Goal: Check status: Check status

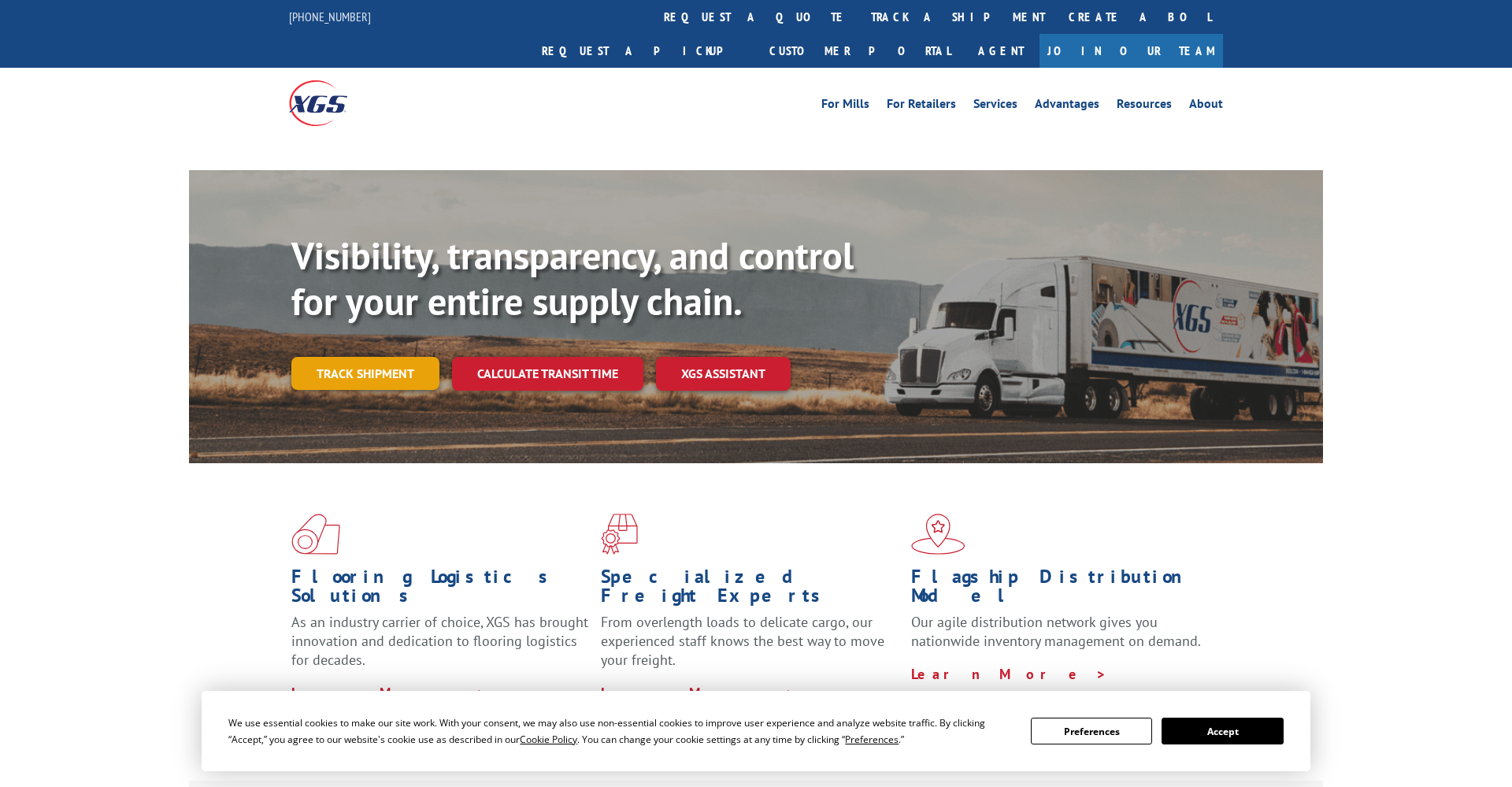
click at [363, 343] on div "Visibility, transparency, and control for your entire supply chain. Track shipm…" at bounding box center [806, 343] width 1031 height 220
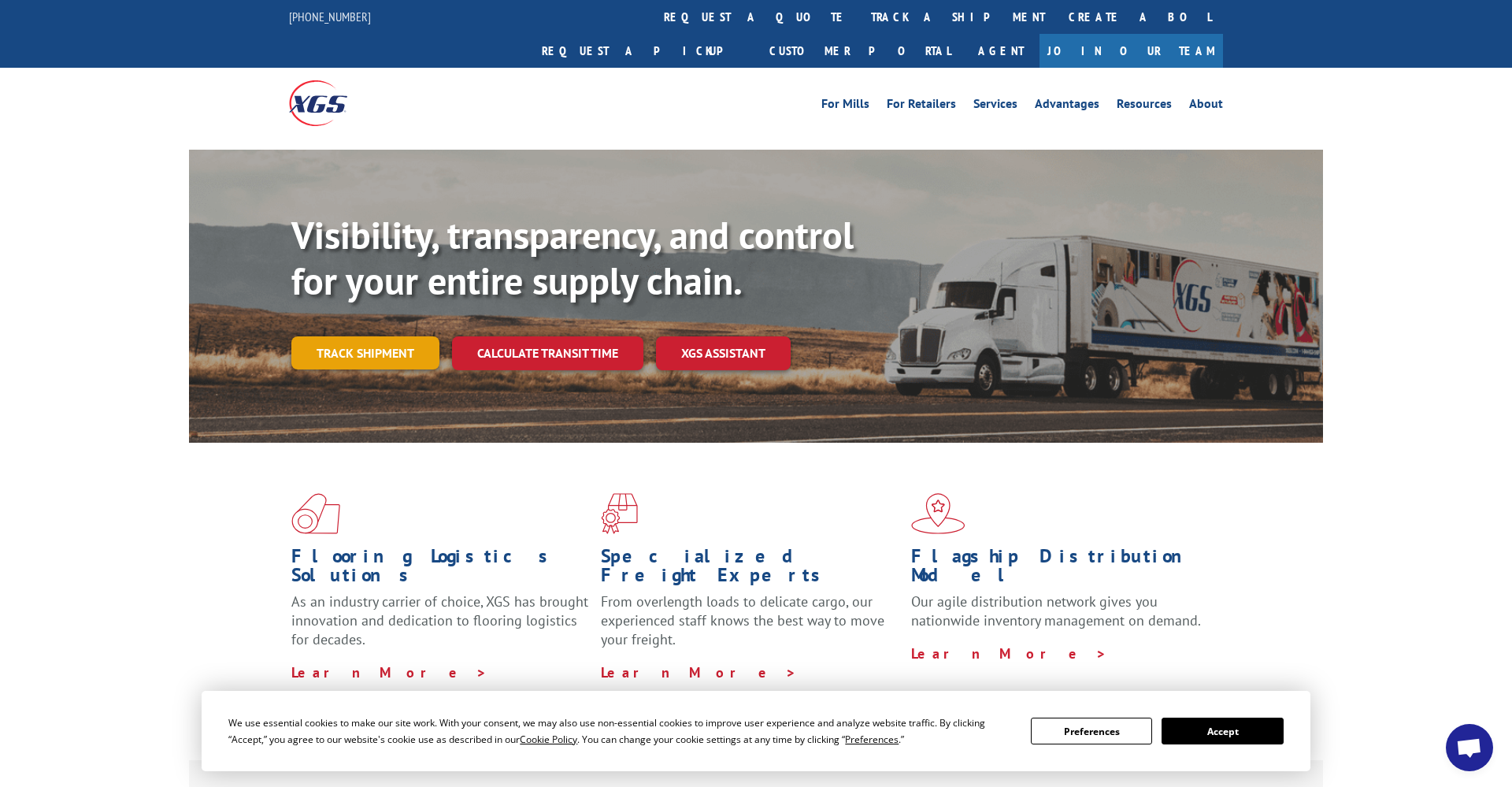
click at [375, 337] on link "Track shipment" at bounding box center [365, 354] width 148 height 34
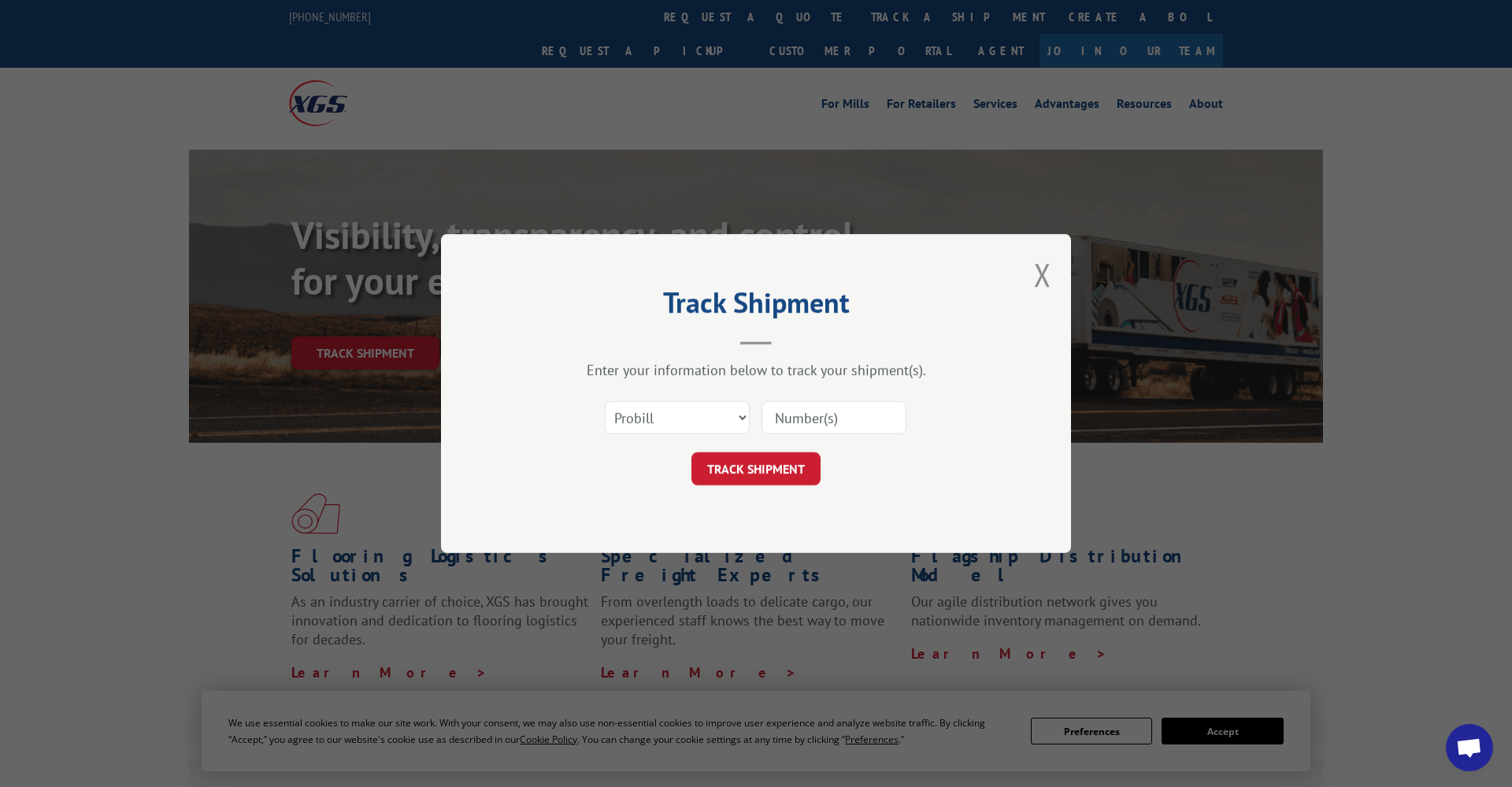
click at [821, 414] on input at bounding box center [834, 418] width 145 height 34
paste input "17496451"
type input "17496451"
click at [756, 472] on button "TRACK SHIPMENT" at bounding box center [756, 469] width 129 height 34
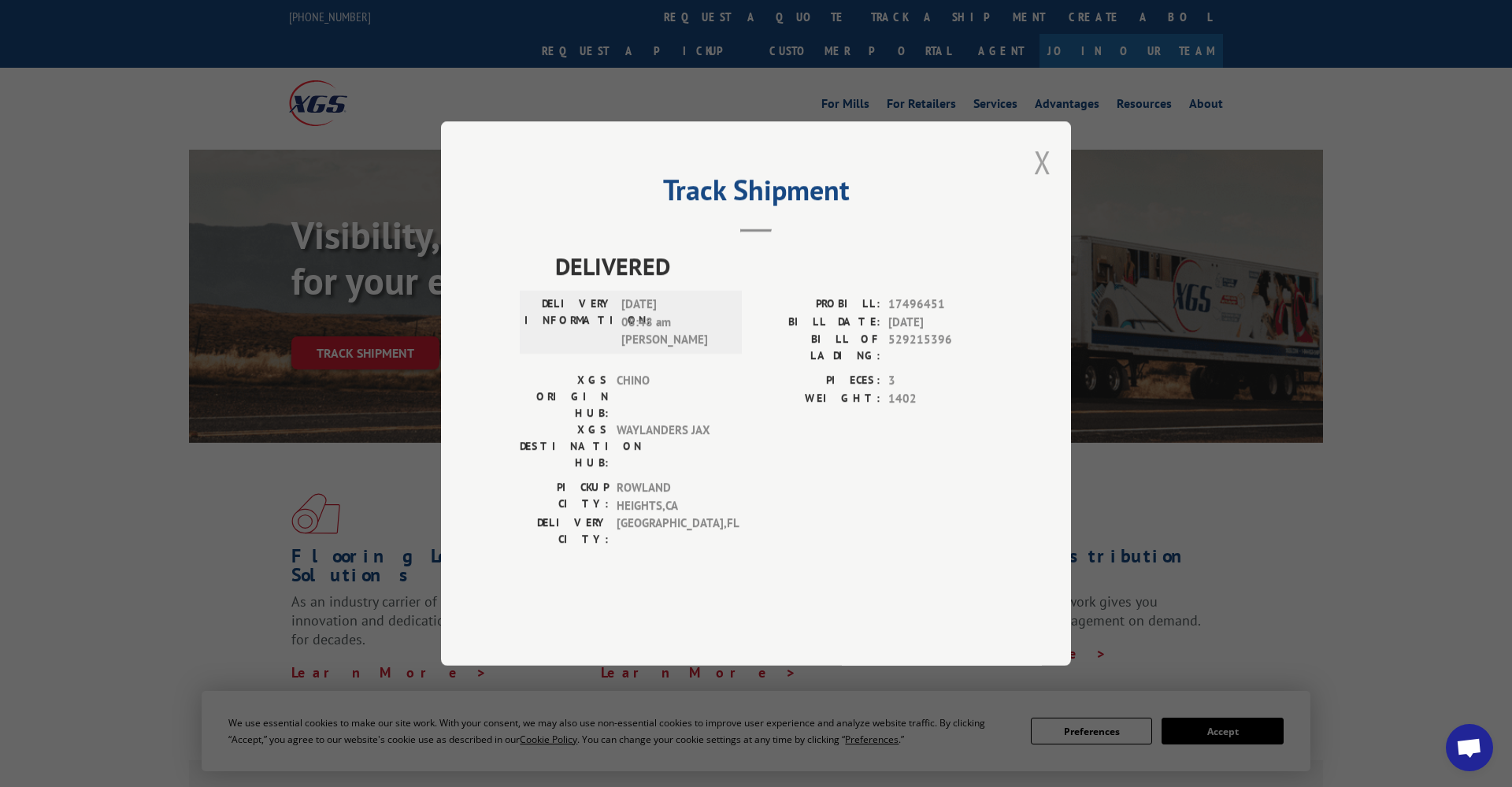
click at [1044, 183] on button "Close modal" at bounding box center [1043, 162] width 18 height 41
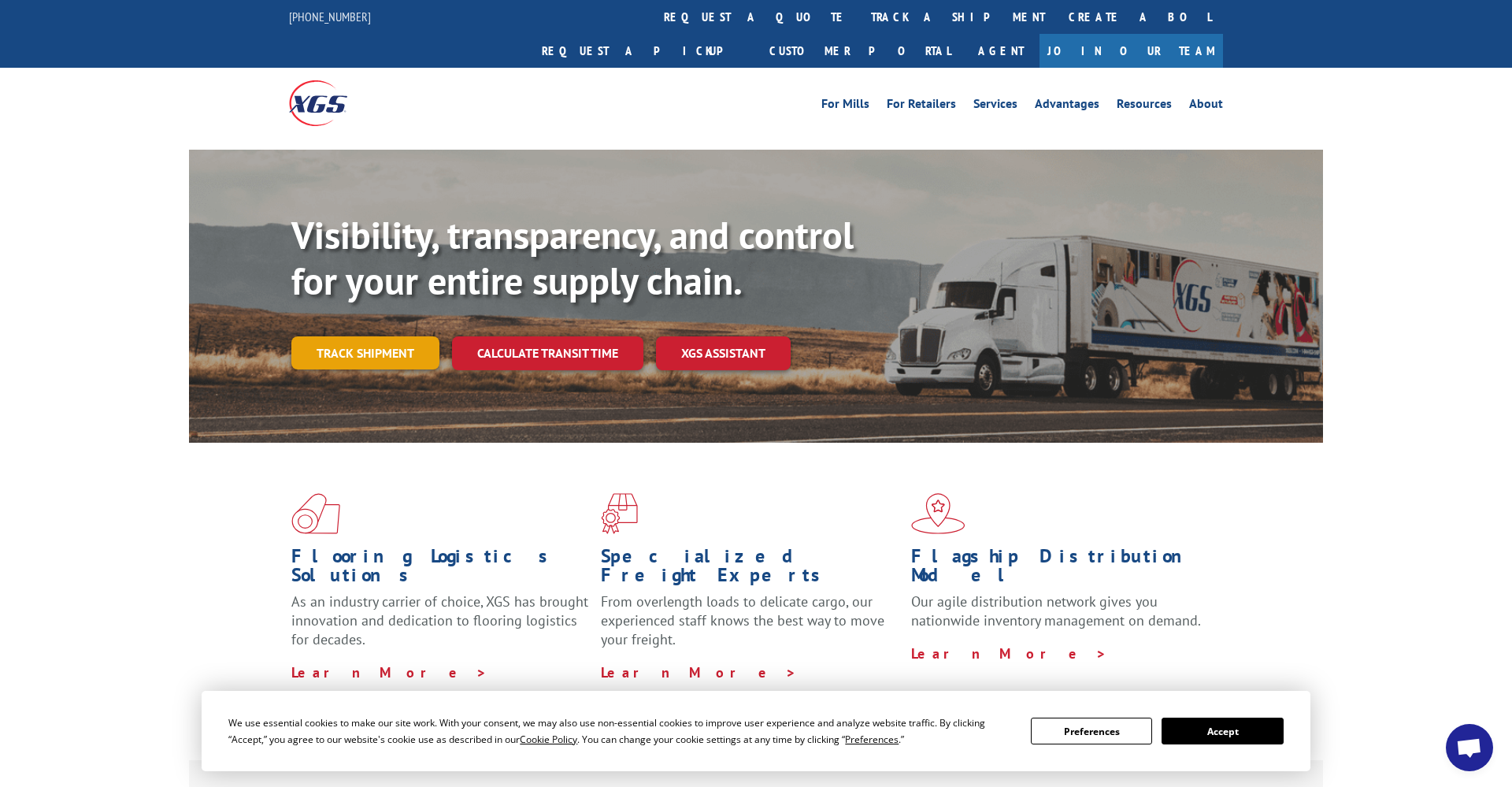
click at [372, 337] on link "Track shipment" at bounding box center [365, 354] width 148 height 34
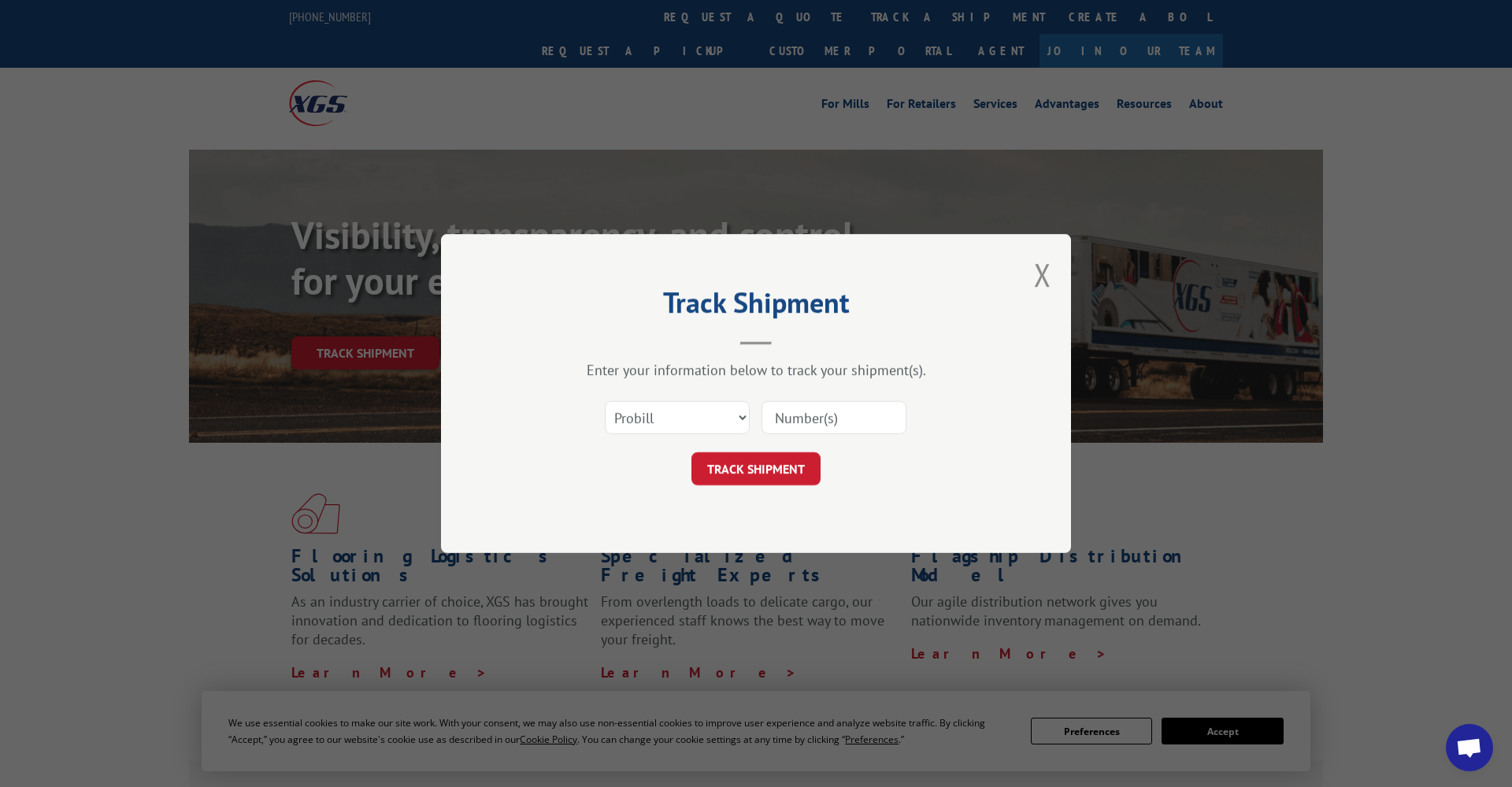
click at [824, 415] on input at bounding box center [834, 418] width 145 height 34
click at [811, 412] on input at bounding box center [834, 418] width 145 height 34
paste input "17496451"
type input "17496451"
click at [766, 476] on button "TRACK SHIPMENT" at bounding box center [756, 469] width 129 height 34
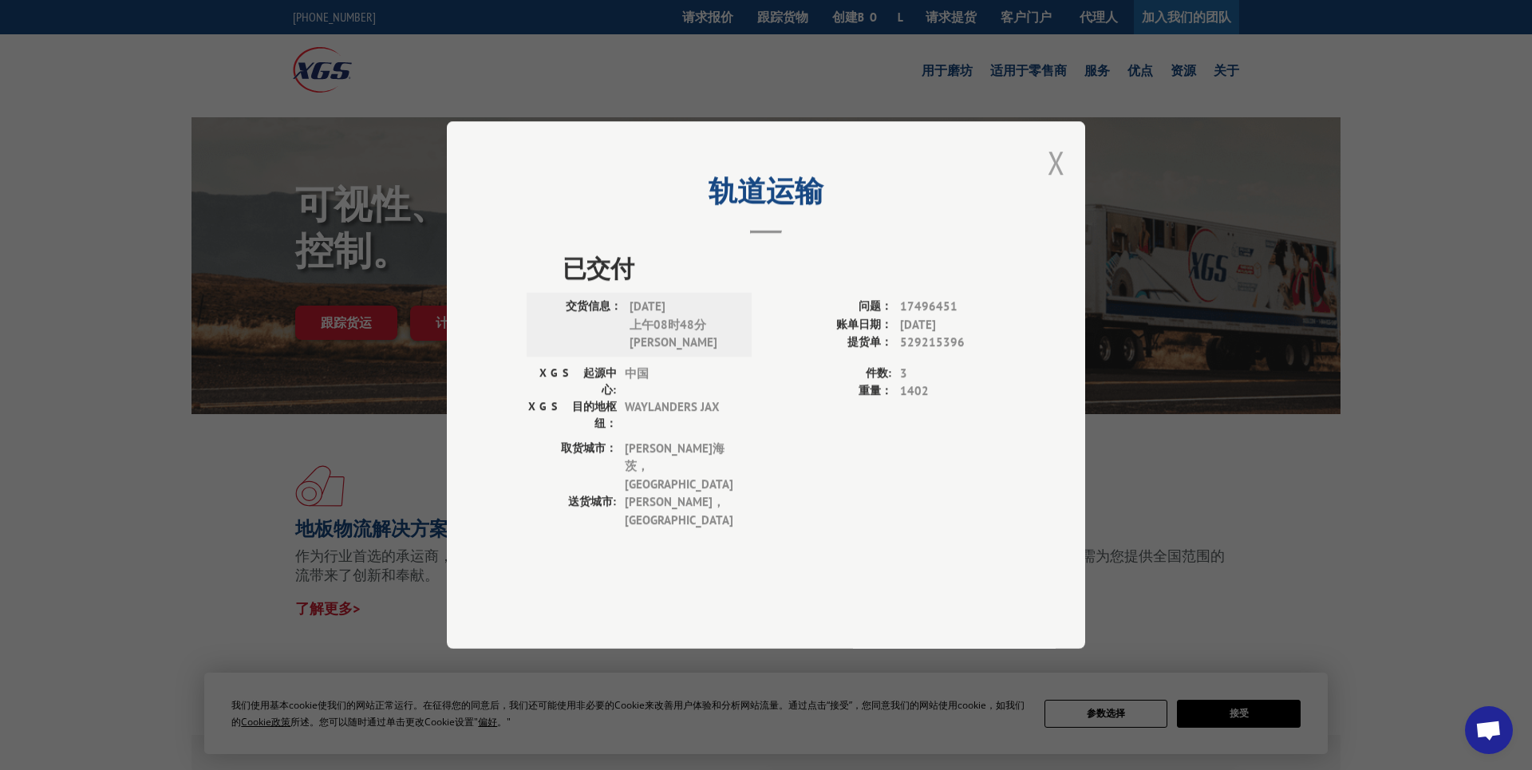
click at [1055, 183] on button "Close modal" at bounding box center [1057, 162] width 18 height 42
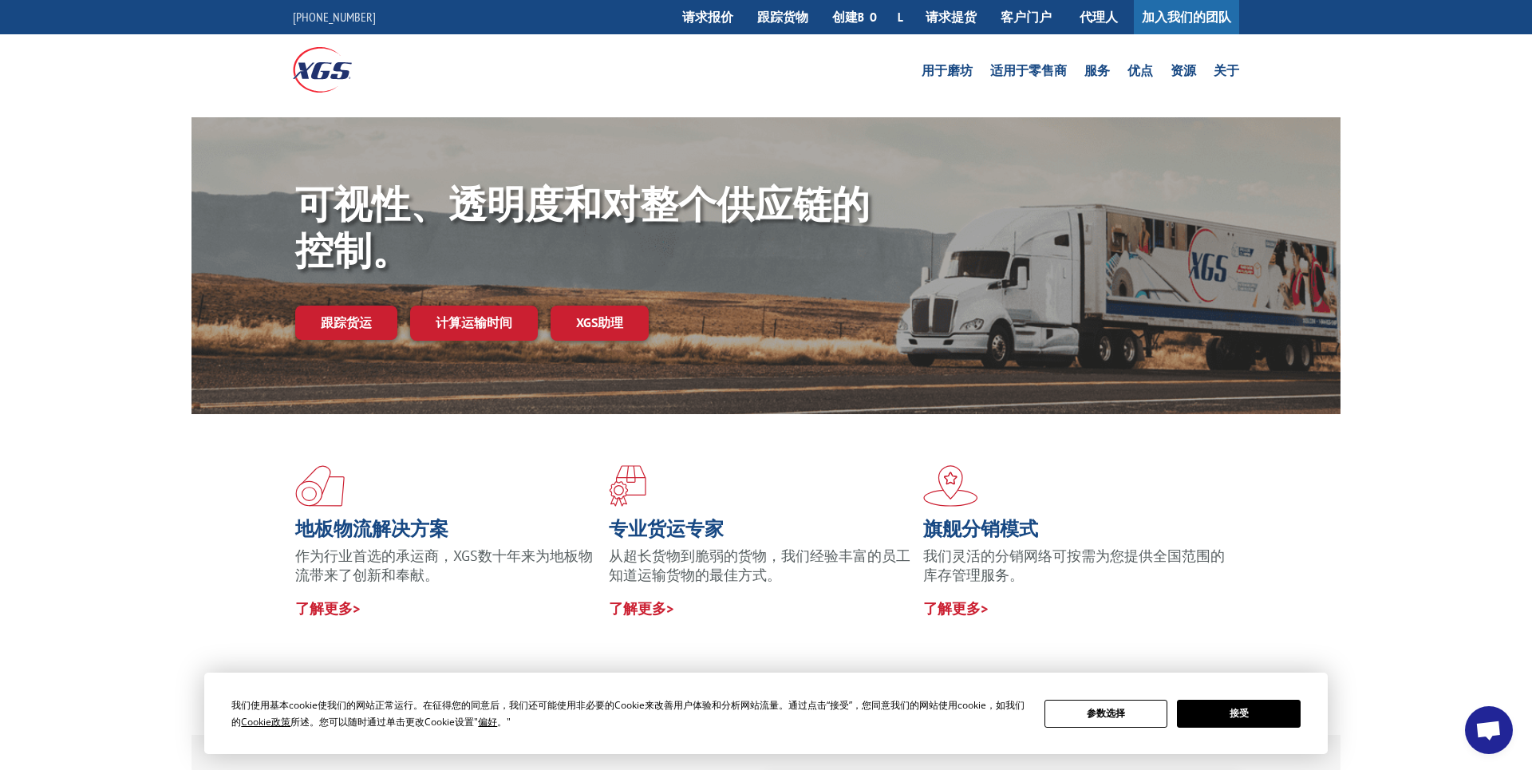
click at [224, 460] on div "地板物流解决方案 作为行业首选的承运商，XGS数十年来为地板物流带来了创新和奉献。 了解更多> 专业货运专家 从超长货物到脆弱的货物，我们经验丰富的员工知道运…" at bounding box center [766, 541] width 1149 height 255
